Goal: Transaction & Acquisition: Purchase product/service

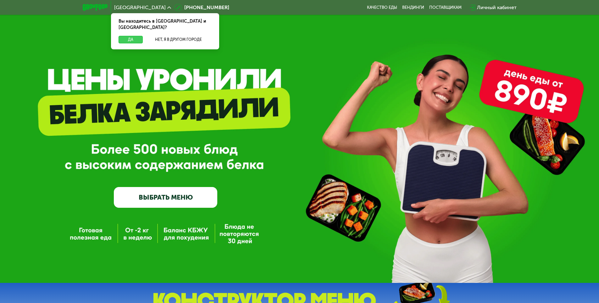
click at [136, 36] on button "Да" at bounding box center [131, 40] width 24 height 8
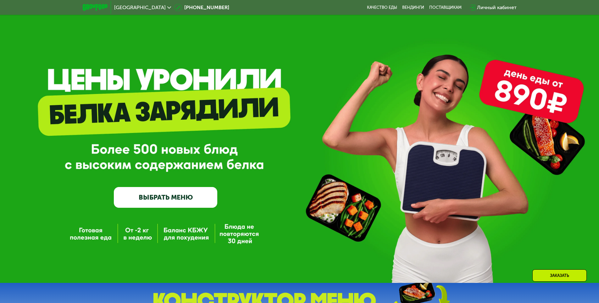
scroll to position [147, 0]
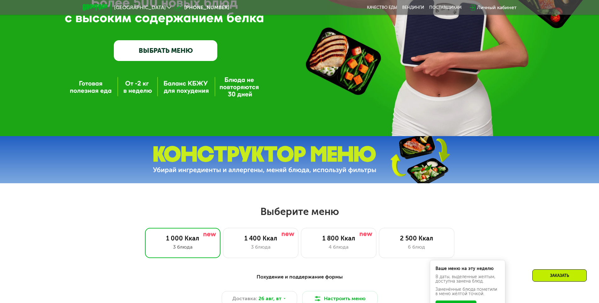
click at [194, 46] on link "ВЫБРАТЬ МЕНЮ" at bounding box center [165, 50] width 103 height 21
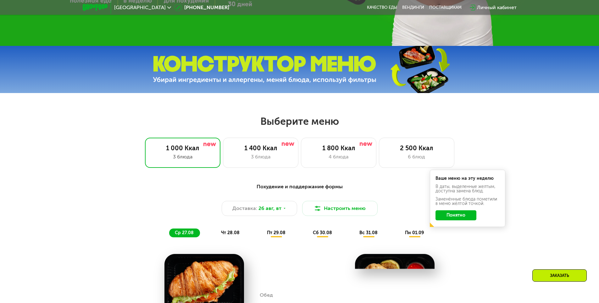
scroll to position [235, 0]
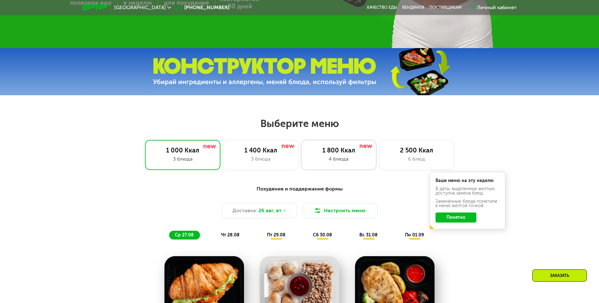
click at [333, 163] on div "4 блюда" at bounding box center [339, 159] width 62 height 8
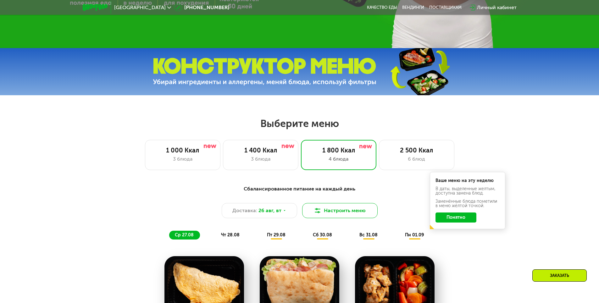
click at [345, 209] on button "Настроить меню" at bounding box center [339, 210] width 75 height 15
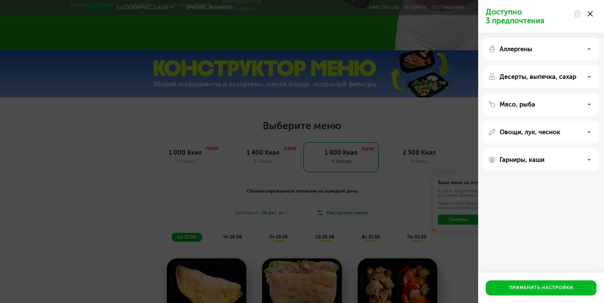
click at [593, 11] on div at bounding box center [583, 14] width 26 height 13
click at [590, 12] on icon at bounding box center [590, 13] width 5 height 5
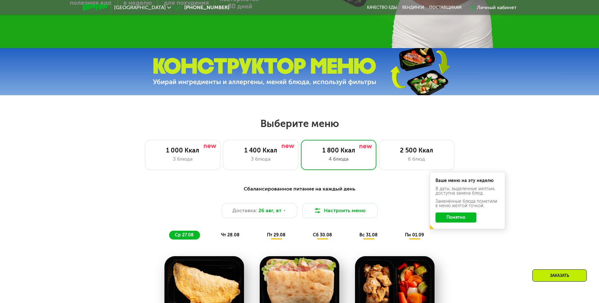
click at [315, 81] on img at bounding box center [265, 72] width 224 height 28
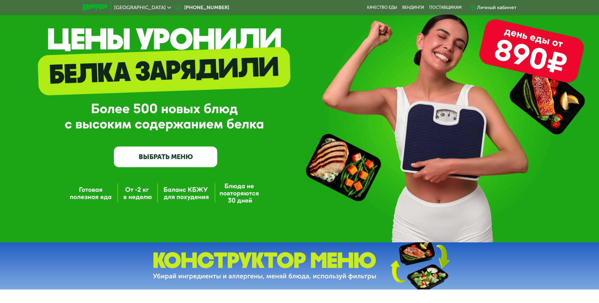
scroll to position [24, 0]
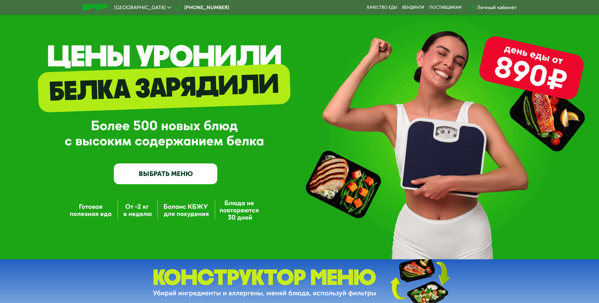
click at [165, 179] on link "ВЫБРАТЬ МЕНЮ" at bounding box center [165, 174] width 103 height 21
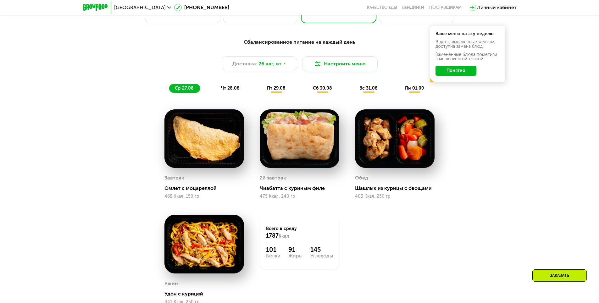
scroll to position [382, 0]
click at [223, 85] on div "Сбалансированное питание на каждый день Доставка: [DATE] Настроить меню ср 27.0…" at bounding box center [300, 66] width 372 height 54
click at [229, 90] on span "чт 28.08" at bounding box center [230, 88] width 19 height 5
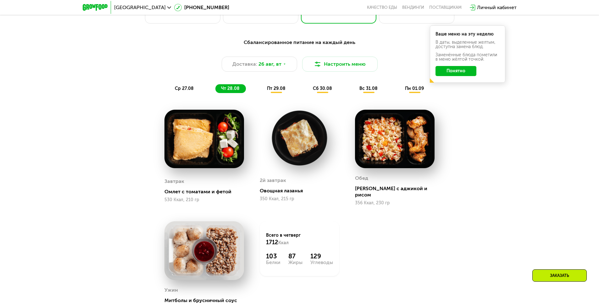
click at [307, 87] on div "пт 29.08" at bounding box center [322, 88] width 31 height 9
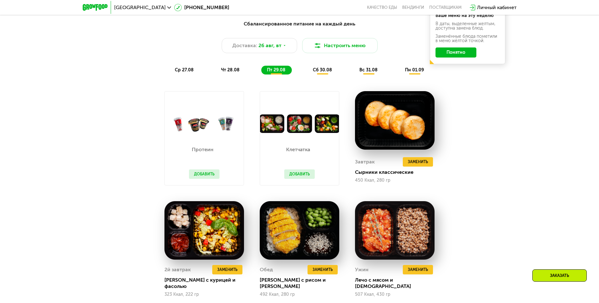
scroll to position [403, 0]
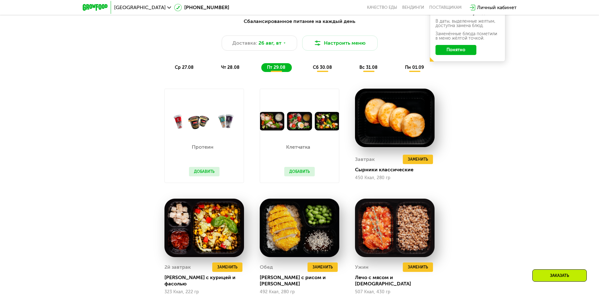
click at [325, 70] on span "сб 30.08" at bounding box center [322, 67] width 19 height 5
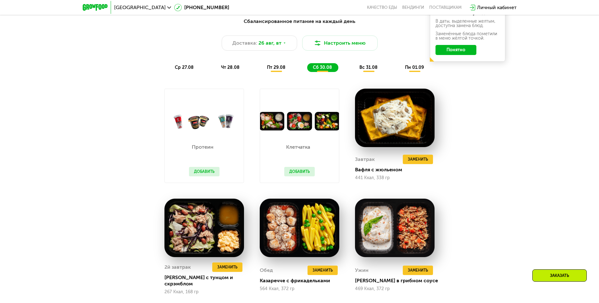
click at [465, 51] on button "Понятно" at bounding box center [456, 50] width 41 height 10
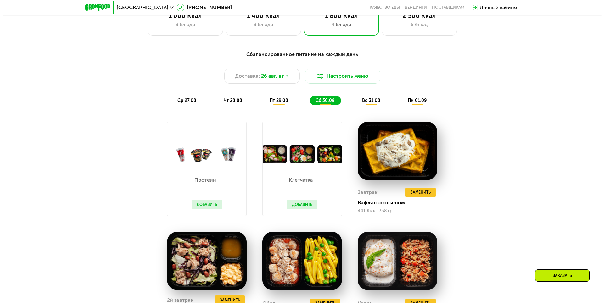
scroll to position [361, 0]
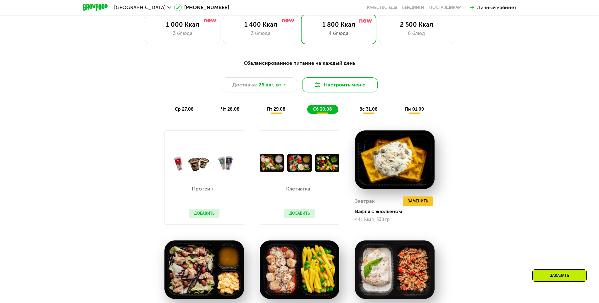
click at [335, 88] on button "Настроить меню" at bounding box center [339, 84] width 75 height 15
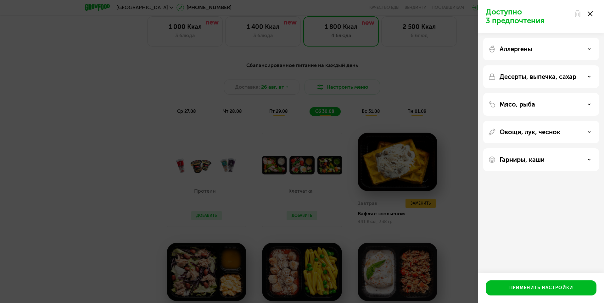
click at [353, 100] on div "Доступно 3 предпочтения Аллергены Десерты, выпечка, сахар Мясо, рыба Овощи, лук…" at bounding box center [302, 151] width 604 height 303
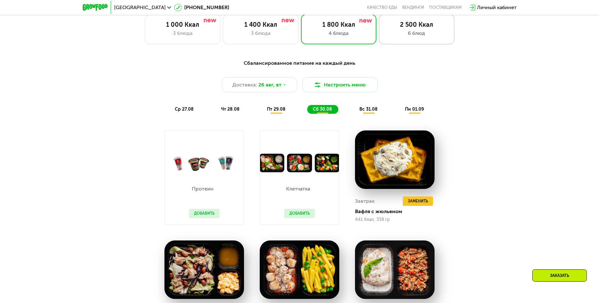
click at [414, 37] on div "6 блюд" at bounding box center [417, 34] width 62 height 8
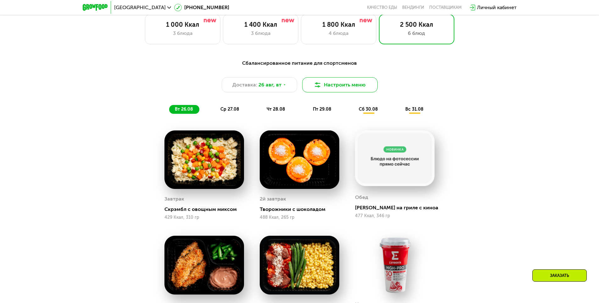
click at [338, 88] on button "Настроить меню" at bounding box center [339, 84] width 75 height 15
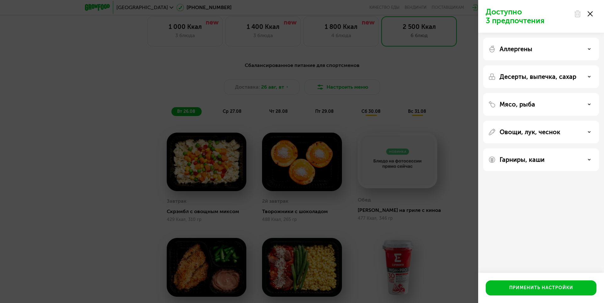
click at [446, 57] on div "Доступно 3 предпочтения Аллергены Десерты, выпечка, сахар Мясо, рыба Овощи, лук…" at bounding box center [302, 151] width 604 height 303
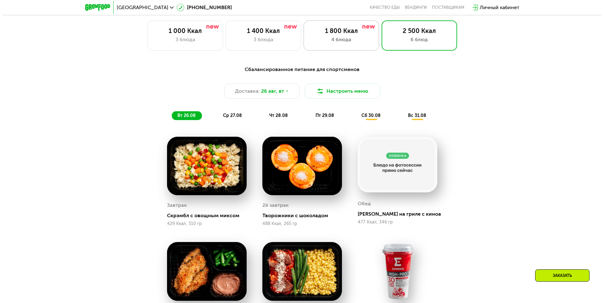
scroll to position [340, 0]
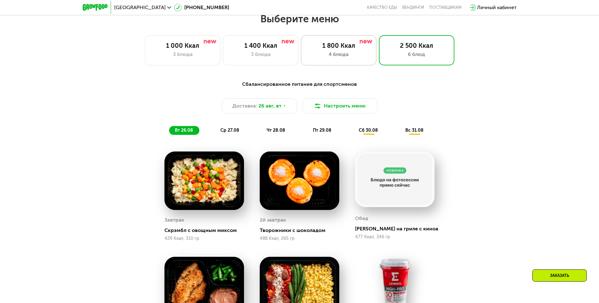
click at [379, 62] on div "1 800 Ккал 4 блюда" at bounding box center [416, 50] width 75 height 30
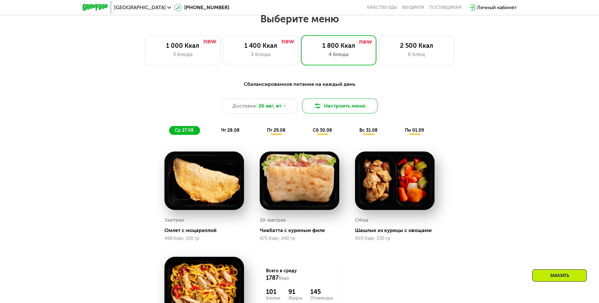
click at [326, 113] on button "Настроить меню" at bounding box center [339, 105] width 75 height 15
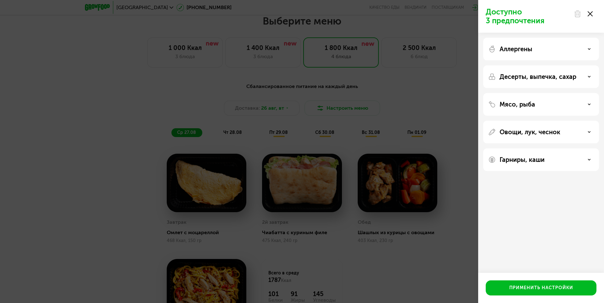
click at [431, 145] on div "Доступно 3 предпочтения Аллергены Десерты, выпечка, сахар Мясо, рыба Овощи, лук…" at bounding box center [302, 151] width 604 height 303
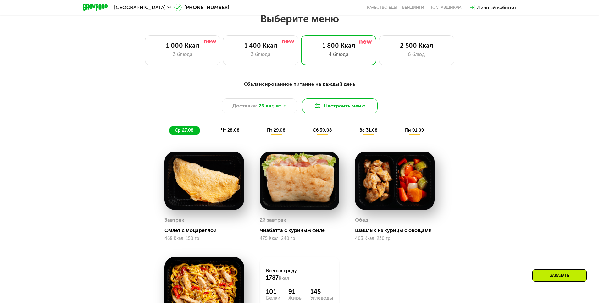
click at [326, 109] on button "Настроить меню" at bounding box center [339, 105] width 75 height 15
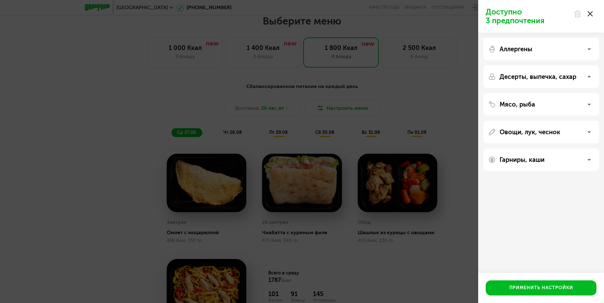
click at [387, 102] on div "Доступно 3 предпочтения Аллергены Десерты, выпечка, сахар Мясо, рыба Овощи, лук…" at bounding box center [302, 151] width 604 height 303
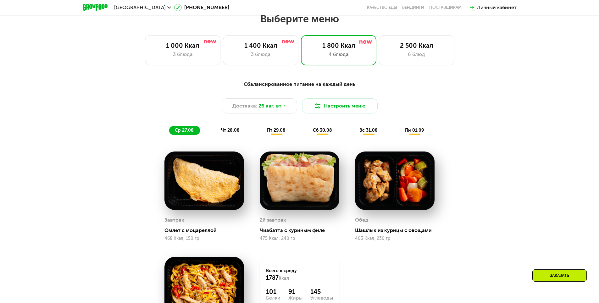
click at [230, 130] on span "чт 28.08" at bounding box center [230, 130] width 19 height 5
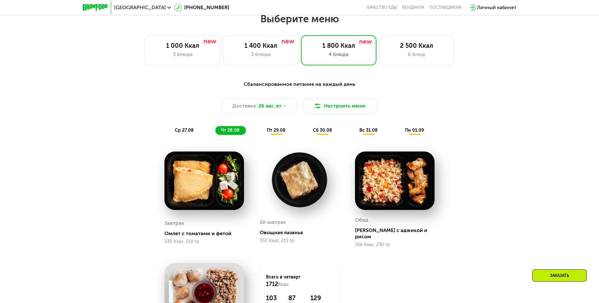
click at [307, 128] on div "пт 29.08" at bounding box center [322, 130] width 31 height 9
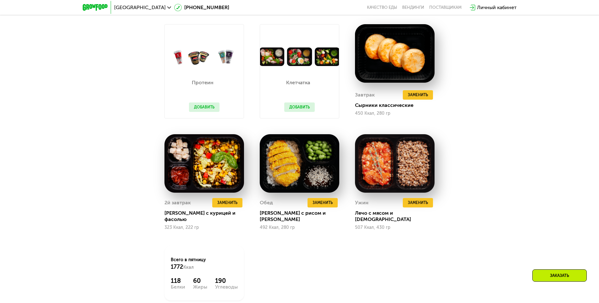
scroll to position [466, 0]
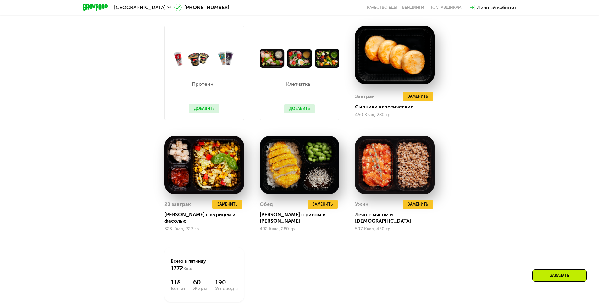
click at [300, 112] on button "Добавить" at bounding box center [299, 108] width 31 height 9
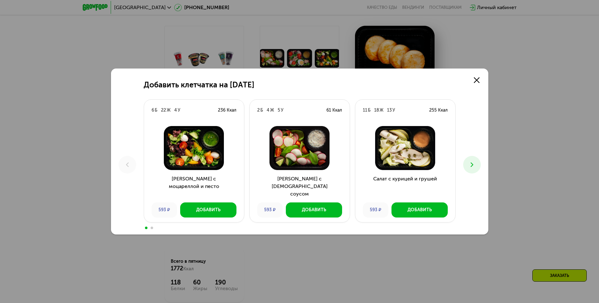
click at [469, 163] on icon at bounding box center [472, 165] width 8 height 8
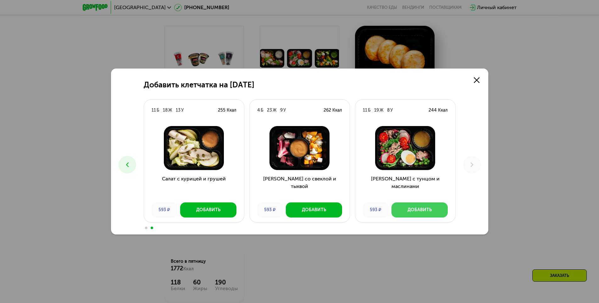
click at [411, 209] on div "Добавить" at bounding box center [420, 210] width 24 height 6
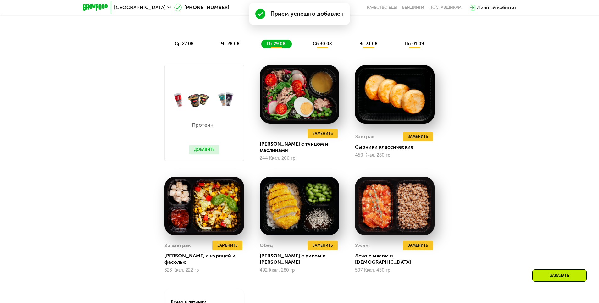
scroll to position [439, 0]
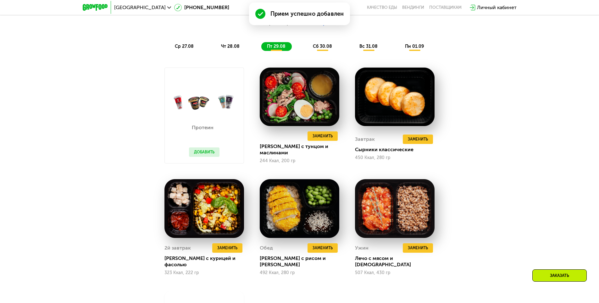
click at [201, 153] on button "Добавить" at bounding box center [204, 152] width 31 height 9
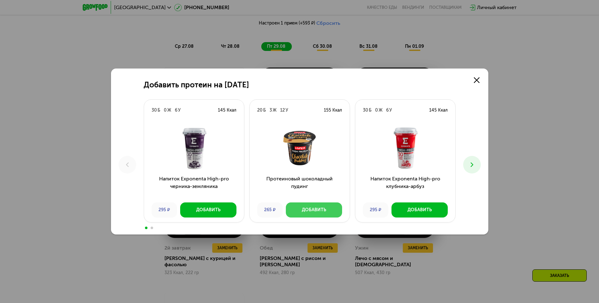
click at [327, 212] on button "Добавить" at bounding box center [314, 210] width 56 height 15
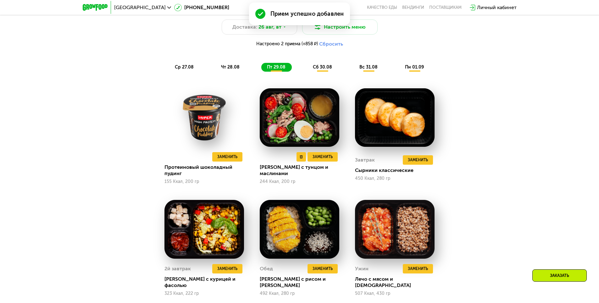
scroll to position [418, 0]
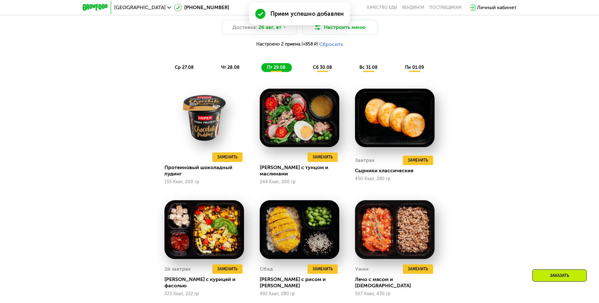
click at [354, 72] on div "сб 30.08" at bounding box center [369, 67] width 30 height 9
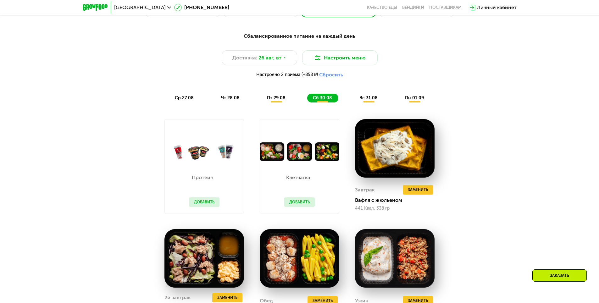
scroll to position [377, 0]
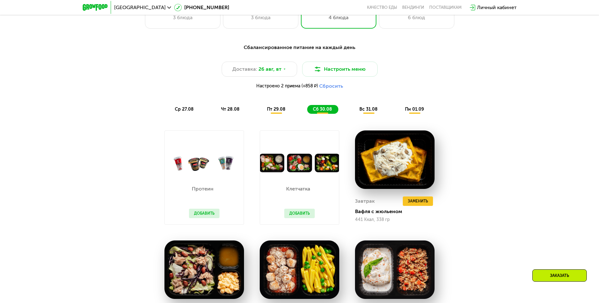
click at [372, 110] on span "вс 31.08" at bounding box center [369, 109] width 18 height 5
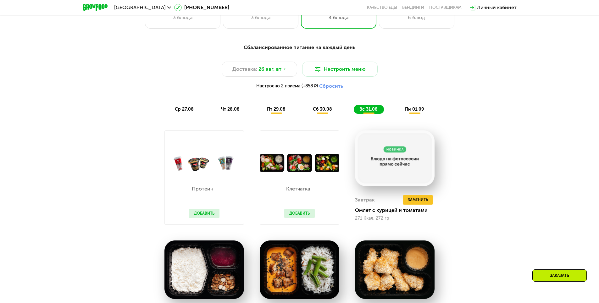
click at [418, 112] on span "пн 01.09" at bounding box center [414, 109] width 19 height 5
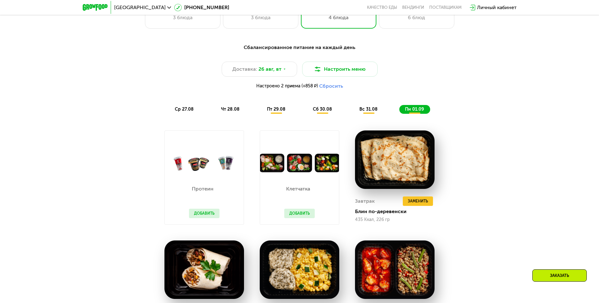
click at [276, 112] on span "пт 29.08" at bounding box center [276, 109] width 19 height 5
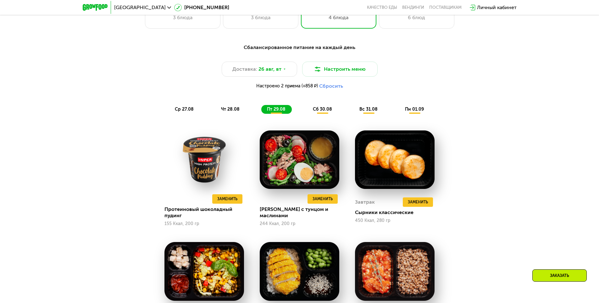
click at [326, 111] on span "сб 30.08" at bounding box center [322, 109] width 19 height 5
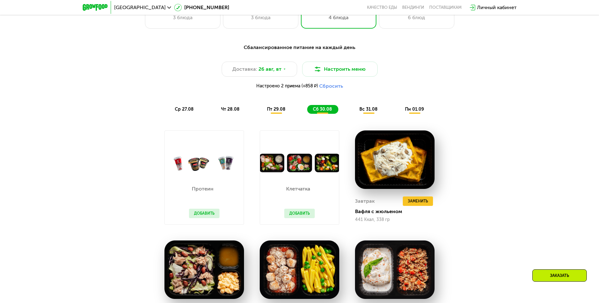
click at [369, 112] on span "вс 31.08" at bounding box center [369, 109] width 18 height 5
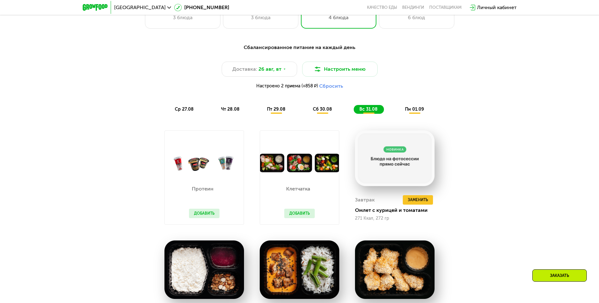
click at [285, 112] on span "пт 29.08" at bounding box center [276, 109] width 19 height 5
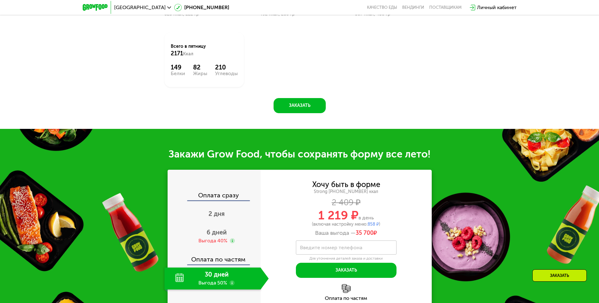
scroll to position [754, 0]
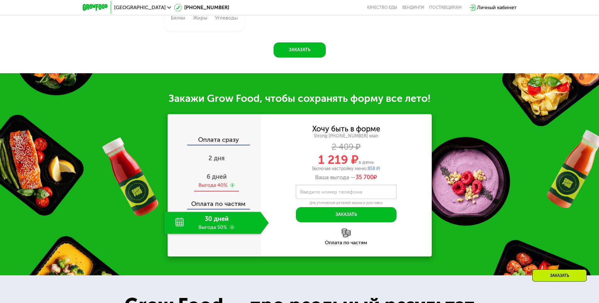
click at [219, 174] on span "6 дней" at bounding box center [217, 177] width 20 height 8
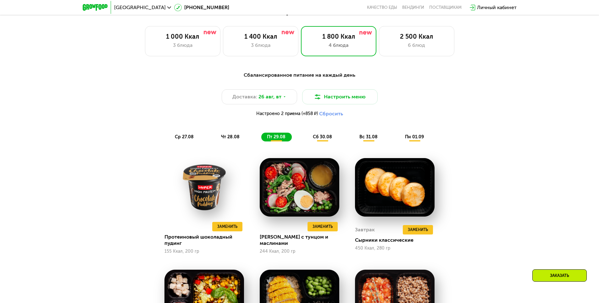
scroll to position [349, 0]
click at [321, 140] on span "сб 30.08" at bounding box center [322, 137] width 19 height 5
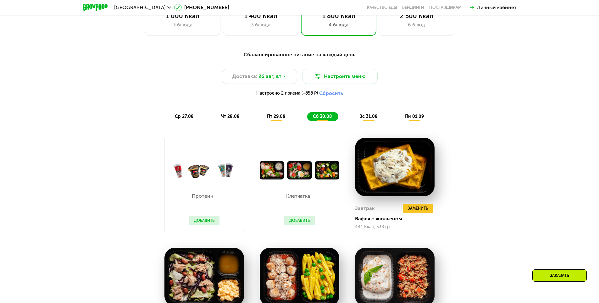
click at [307, 121] on div "пт 29.08" at bounding box center [322, 116] width 31 height 9
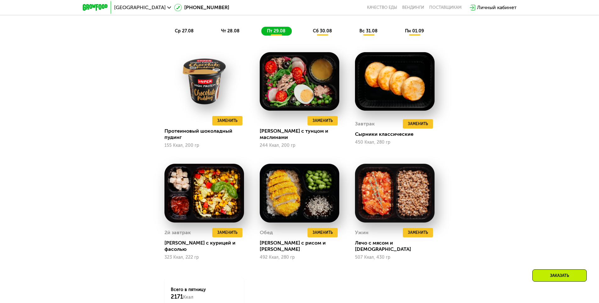
scroll to position [453, 0]
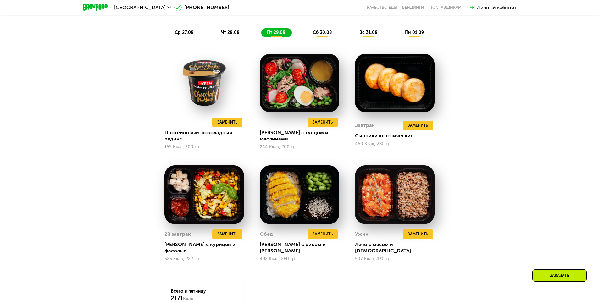
click at [323, 34] on span "сб 30.08" at bounding box center [322, 32] width 19 height 5
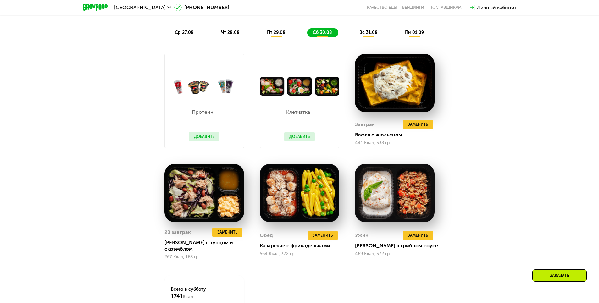
click at [368, 35] on span "вс 31.08" at bounding box center [369, 32] width 18 height 5
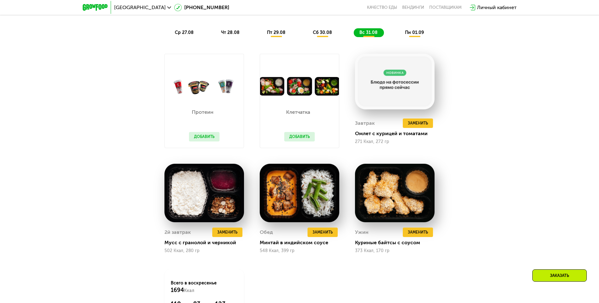
click at [416, 35] on span "пн 01.09" at bounding box center [414, 32] width 19 height 5
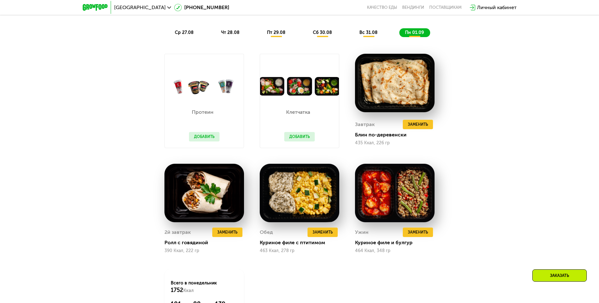
click at [331, 35] on span "сб 30.08" at bounding box center [322, 32] width 19 height 5
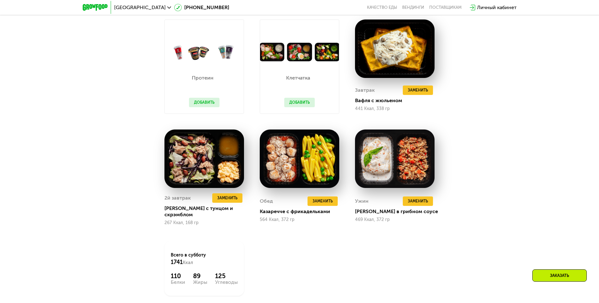
scroll to position [474, 0]
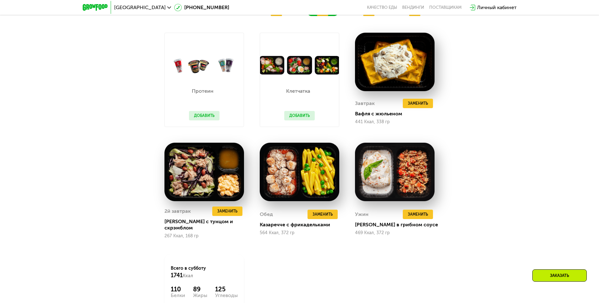
click at [300, 117] on button "Добавить" at bounding box center [299, 115] width 31 height 9
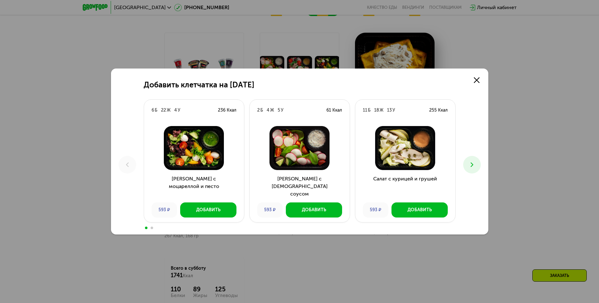
click at [466, 165] on button at bounding box center [472, 165] width 18 height 18
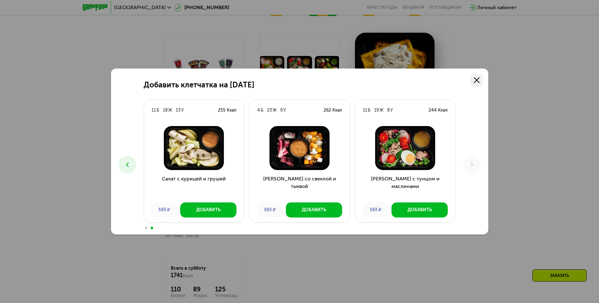
click at [471, 77] on link at bounding box center [477, 80] width 13 height 13
